Goal: Task Accomplishment & Management: Manage account settings

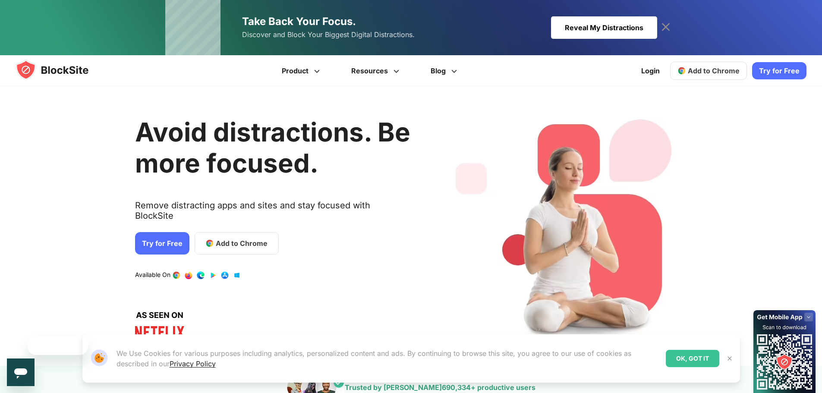
click at [670, 28] on icon at bounding box center [666, 27] width 14 height 14
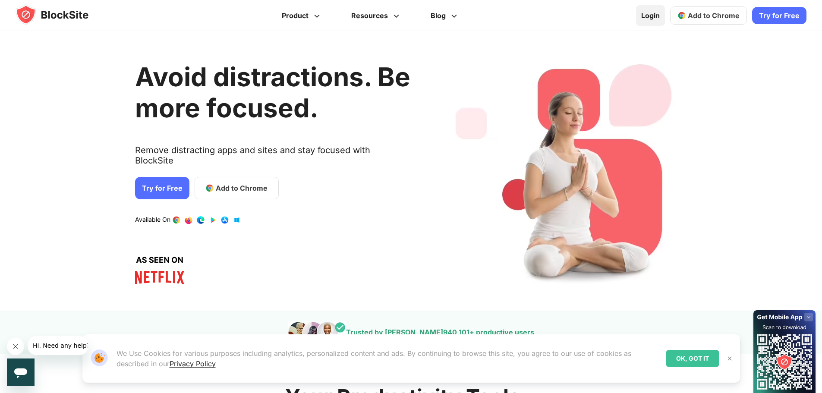
click at [657, 15] on link "Login" at bounding box center [650, 15] width 29 height 21
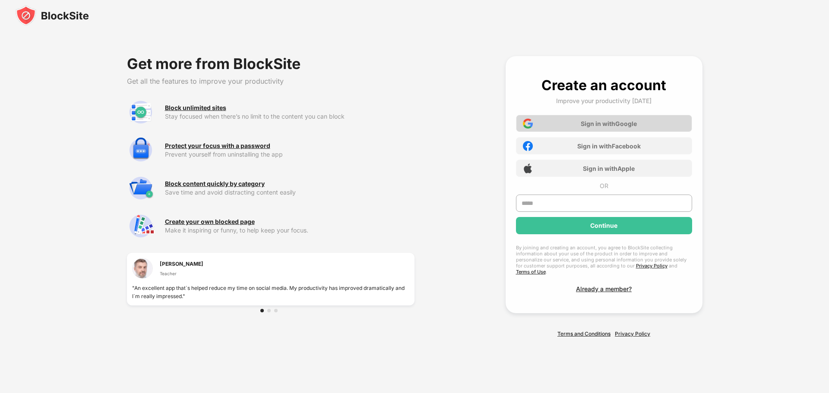
click at [635, 123] on div "Sign in with Google" at bounding box center [609, 123] width 56 height 7
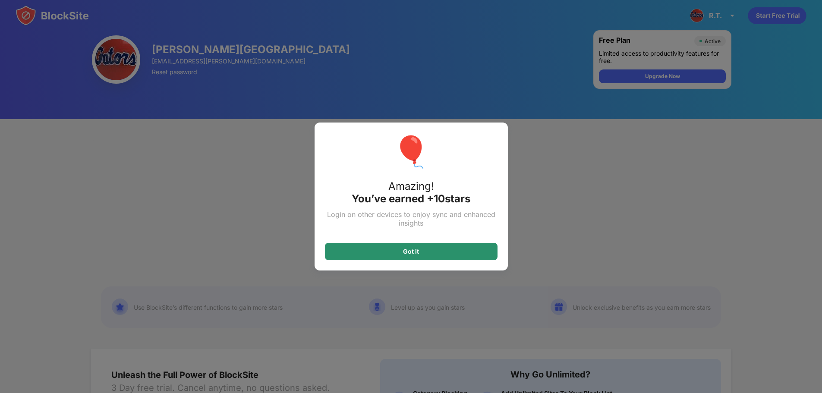
click at [406, 255] on div "Got it" at bounding box center [411, 251] width 173 height 17
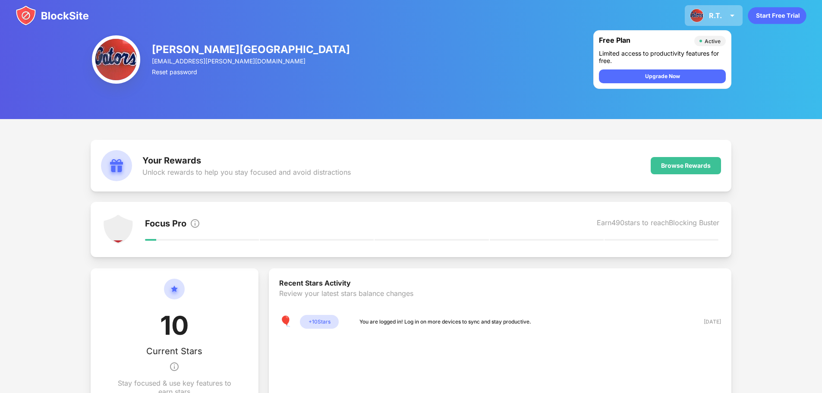
click at [719, 13] on div "R.T." at bounding box center [715, 15] width 13 height 9
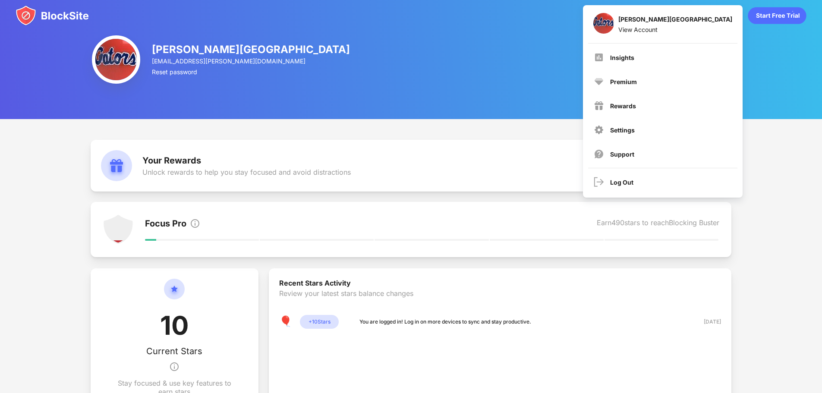
click at [635, 137] on div "Settings" at bounding box center [663, 130] width 149 height 21
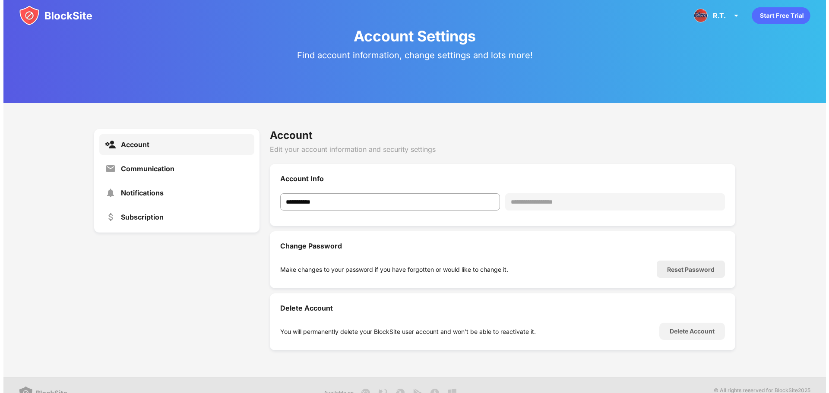
scroll to position [32, 0]
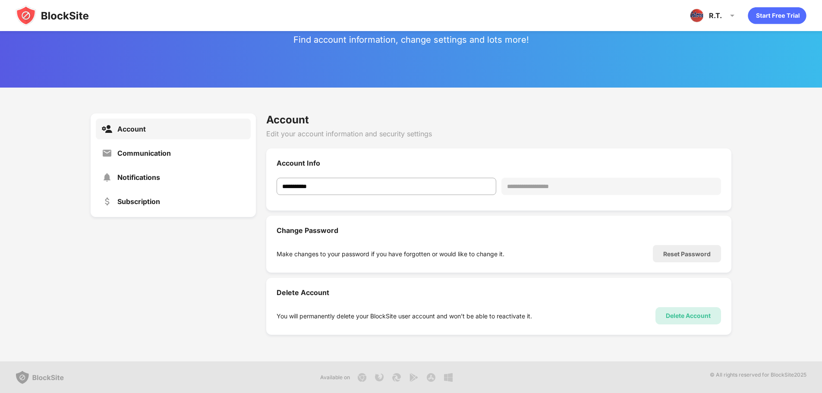
click at [667, 318] on div "Delete Account" at bounding box center [688, 316] width 45 height 7
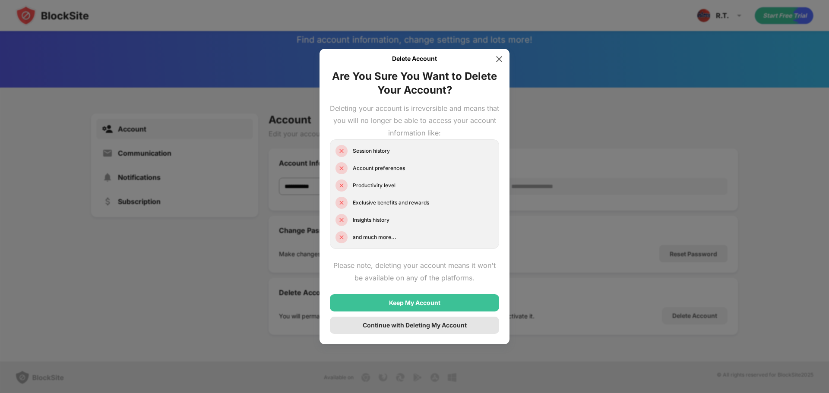
click at [387, 329] on div "Continue with Deleting My Account" at bounding box center [415, 325] width 104 height 7
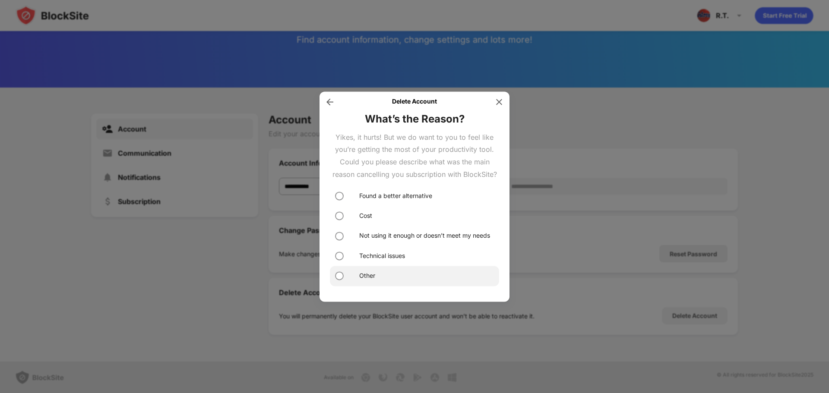
click at [336, 282] on div "Other" at bounding box center [414, 276] width 169 height 20
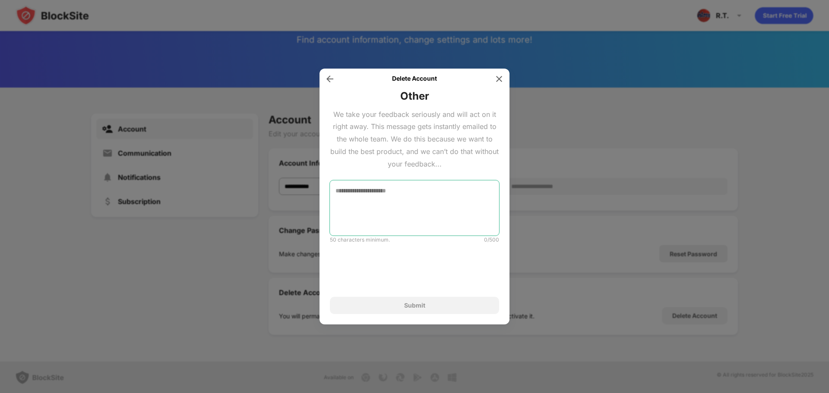
click at [364, 205] on textarea at bounding box center [414, 207] width 169 height 55
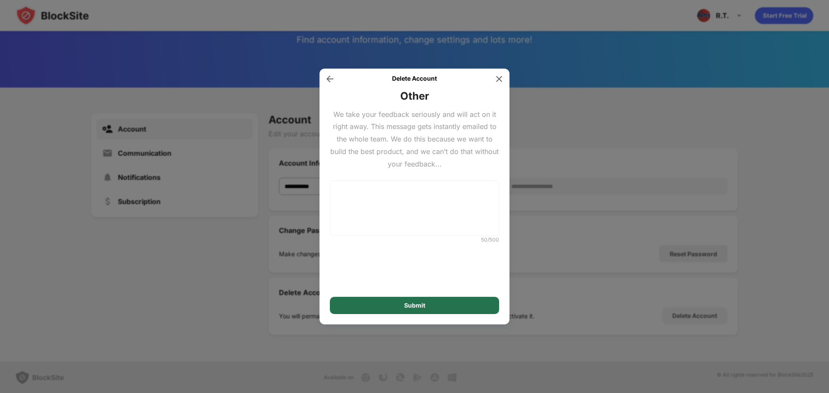
click at [401, 305] on div "Submit" at bounding box center [414, 305] width 169 height 17
